Goal: Find contact information: Find contact information

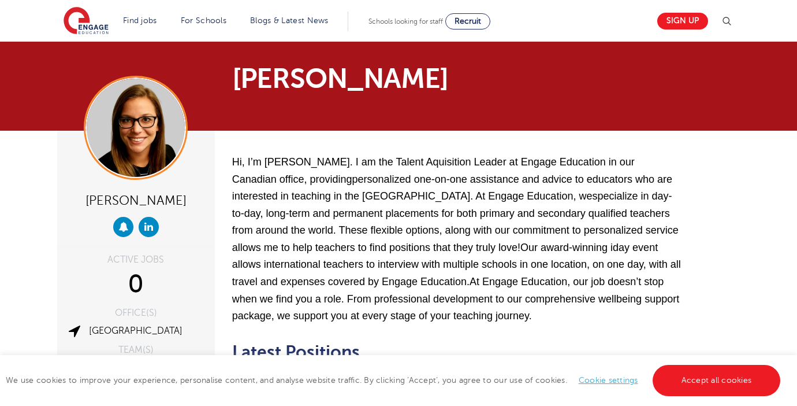
click at [724, 174] on div "Laura Hamilton ACTIVE JOBS 0 OFFICE(S) Toronto TEAM(S) International TAC View T…" at bounding box center [399, 289] width 701 height 317
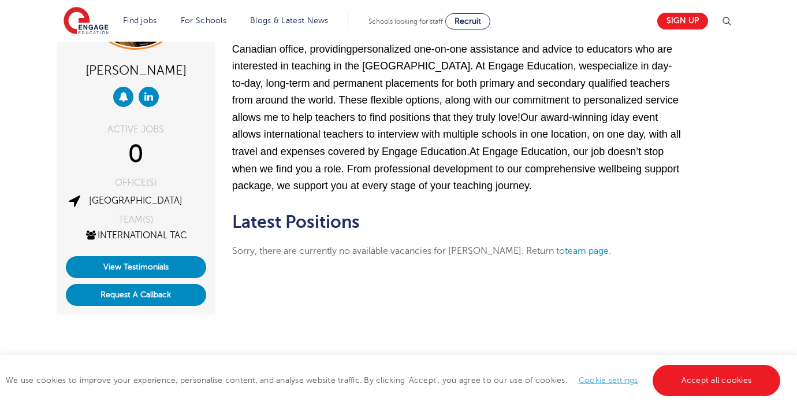
scroll to position [139, 0]
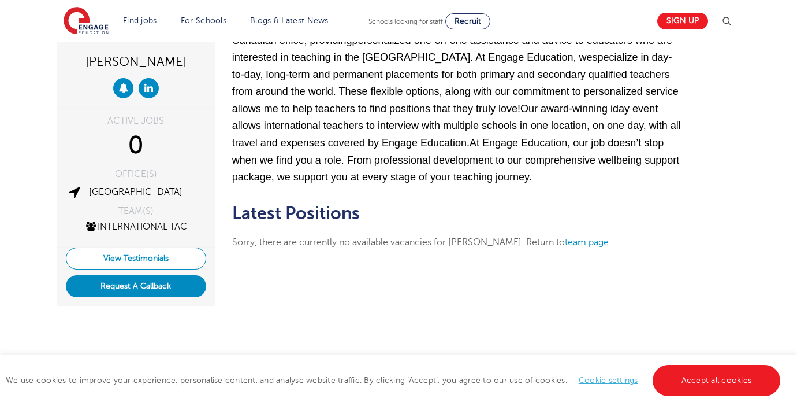
click at [151, 253] on link "View Testimonials" at bounding box center [136, 258] width 140 height 22
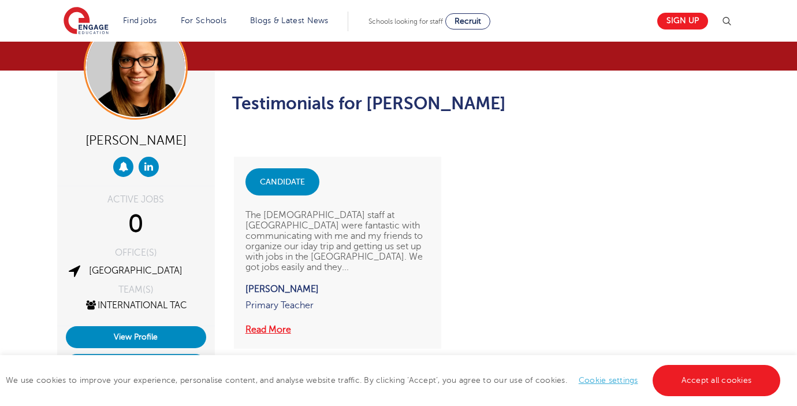
scroll to position [46, 0]
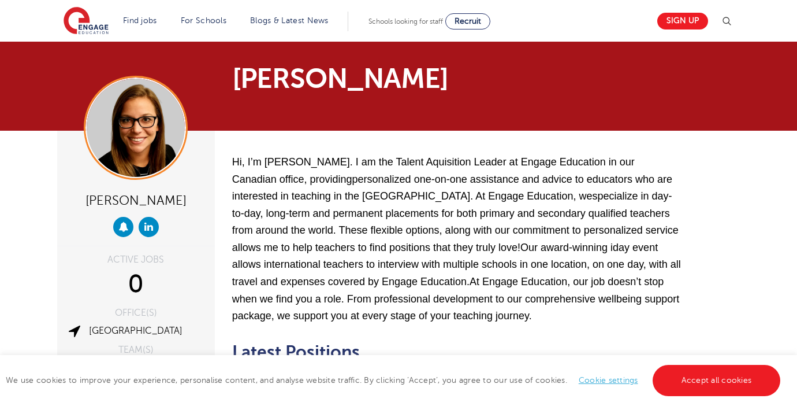
scroll to position [139, 0]
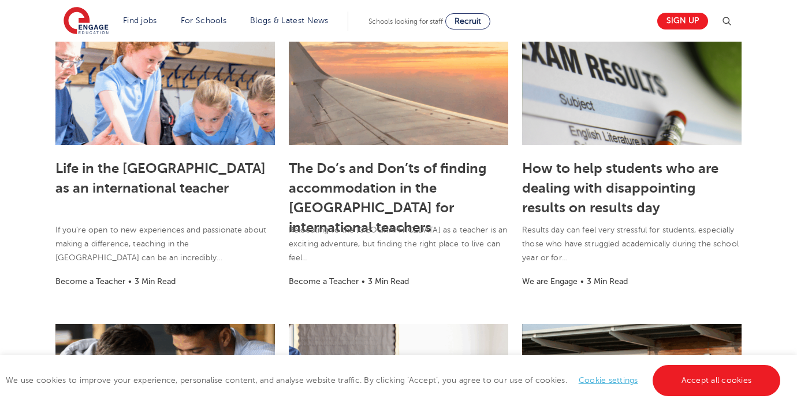
scroll to position [324, 0]
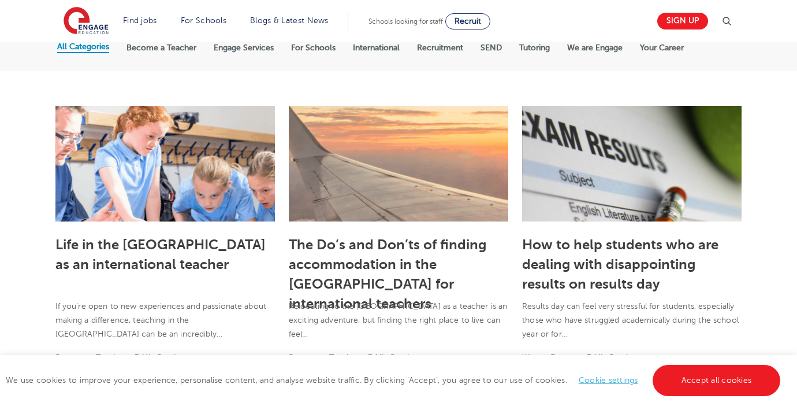
scroll to position [231, 0]
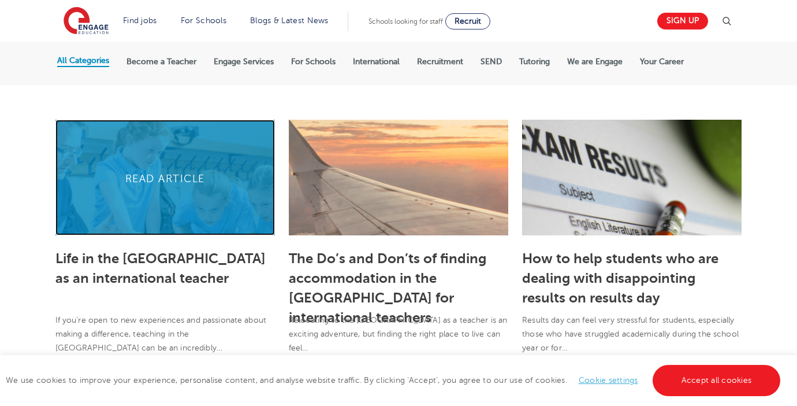
click at [131, 212] on link at bounding box center [165, 178] width 220 height 116
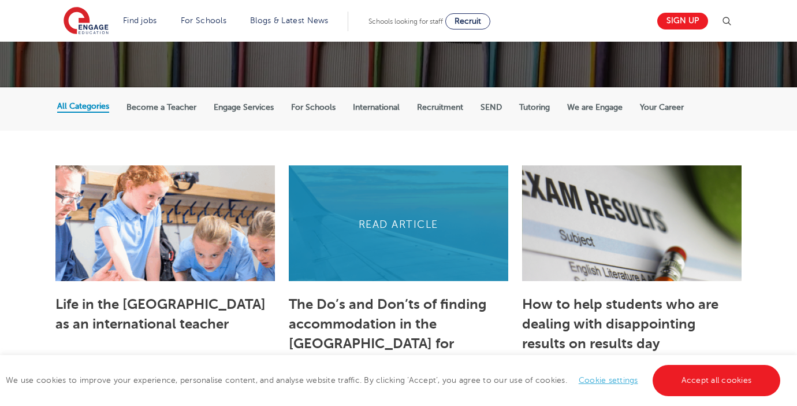
scroll to position [185, 0]
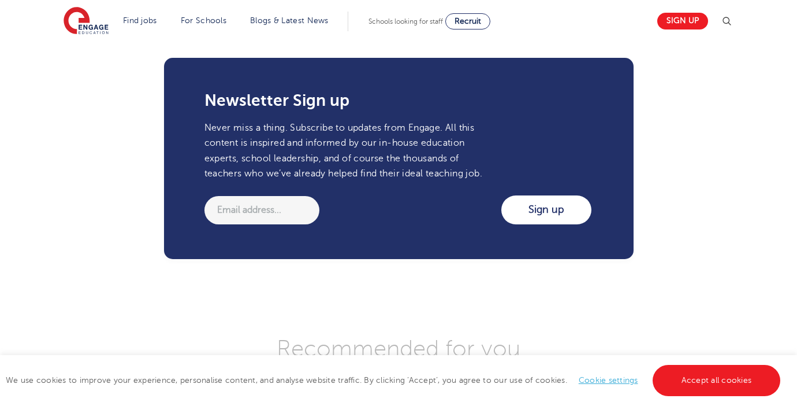
scroll to position [1571, 0]
